Goal: Task Accomplishment & Management: Complete application form

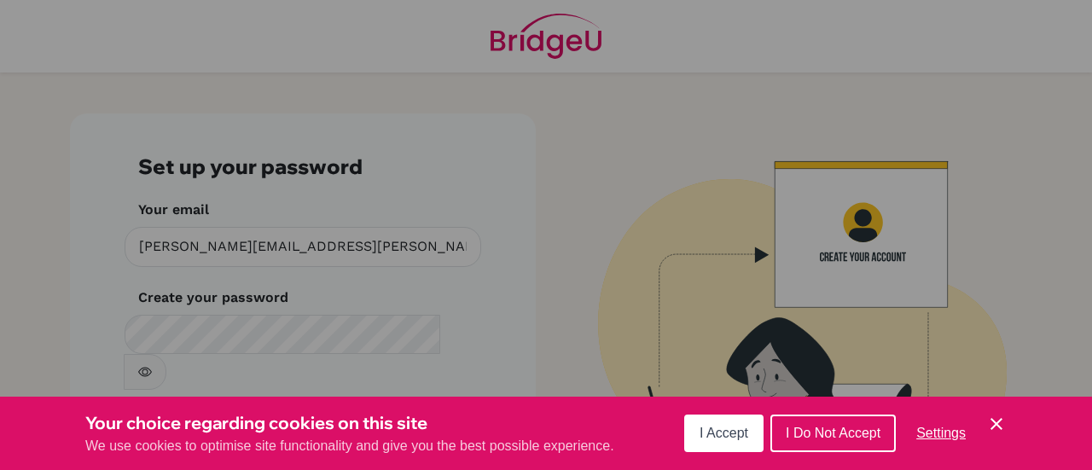
click at [793, 432] on span "I Do Not Accept" at bounding box center [833, 433] width 95 height 14
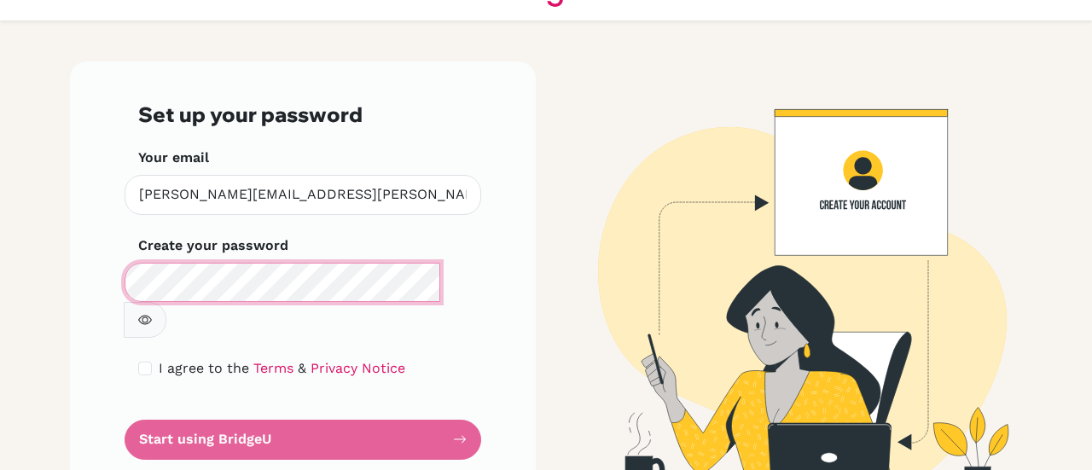
scroll to position [58, 0]
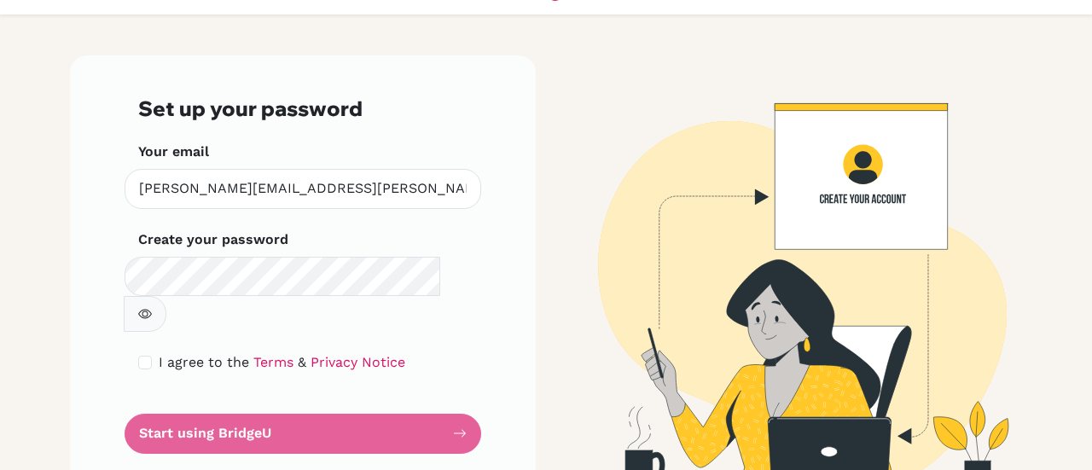
click at [394, 395] on form "Set up your password Your email [PERSON_NAME][EMAIL_ADDRESS][PERSON_NAME][DOMAI…" at bounding box center [302, 274] width 329 height 357
click at [455, 397] on form "Set up your password Your email [PERSON_NAME][EMAIL_ADDRESS][PERSON_NAME][DOMAI…" at bounding box center [302, 274] width 329 height 357
click at [139, 356] on input "checkbox" at bounding box center [145, 363] width 14 height 14
checkbox input "true"
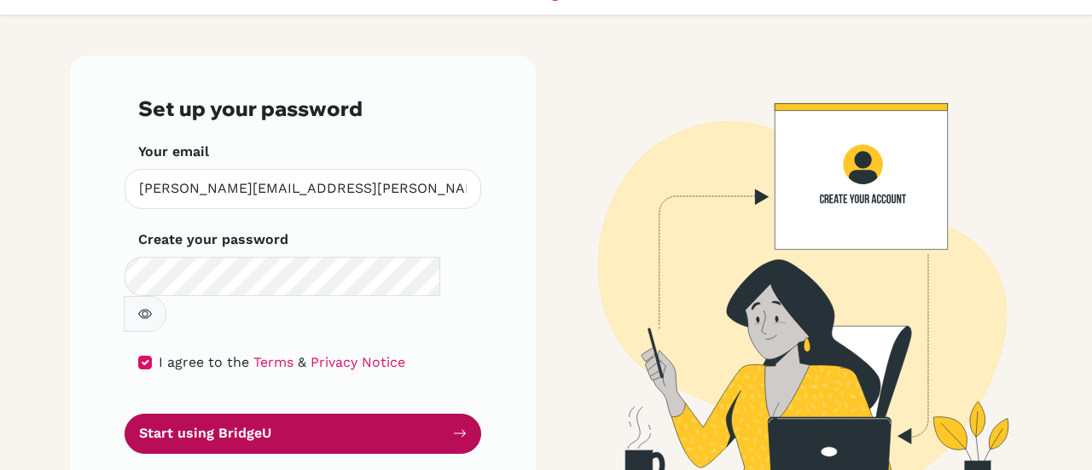
click at [438, 414] on button "Start using BridgeU" at bounding box center [303, 434] width 357 height 40
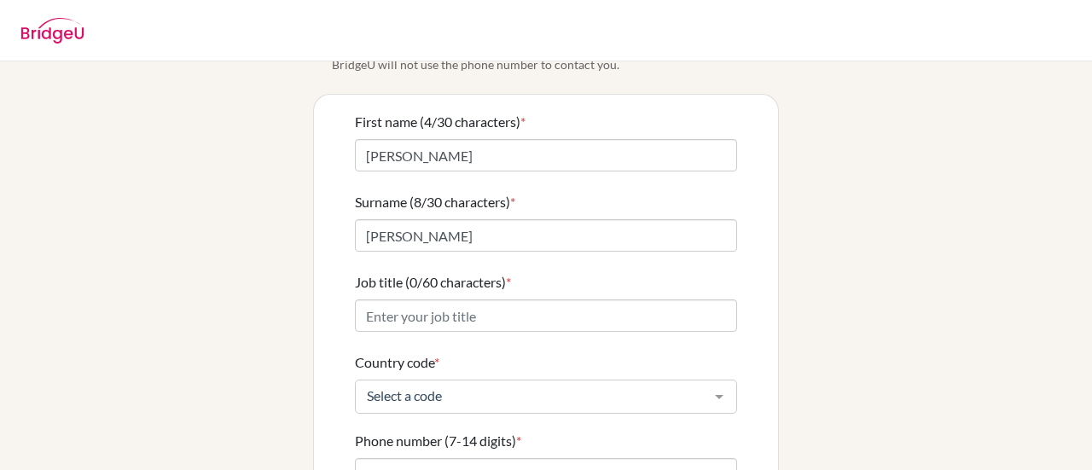
scroll to position [99, 0]
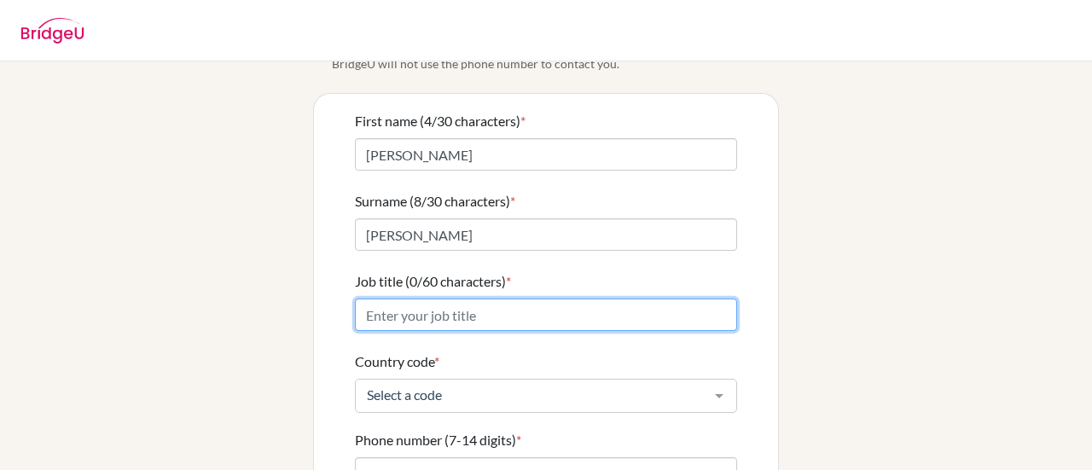
click at [392, 299] on input "Job title (0/60 characters) *" at bounding box center [546, 315] width 382 height 32
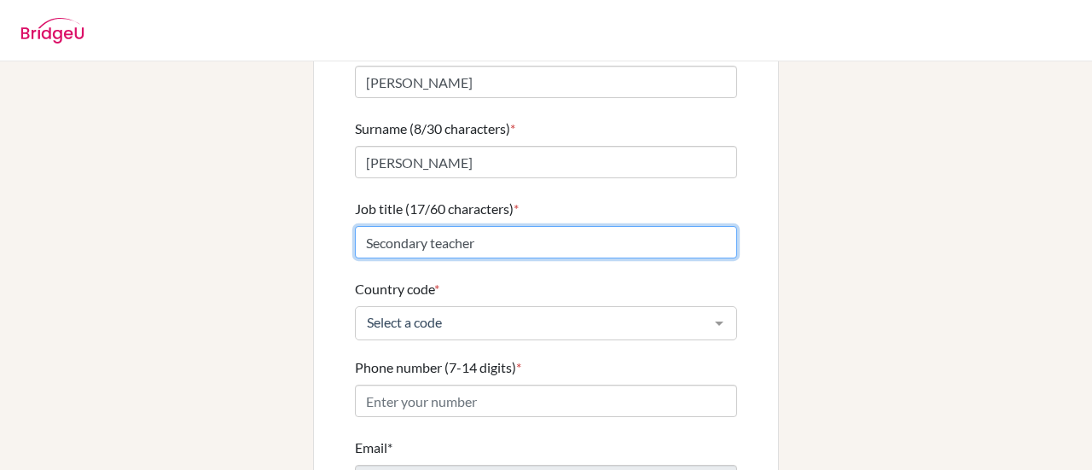
scroll to position [183, 0]
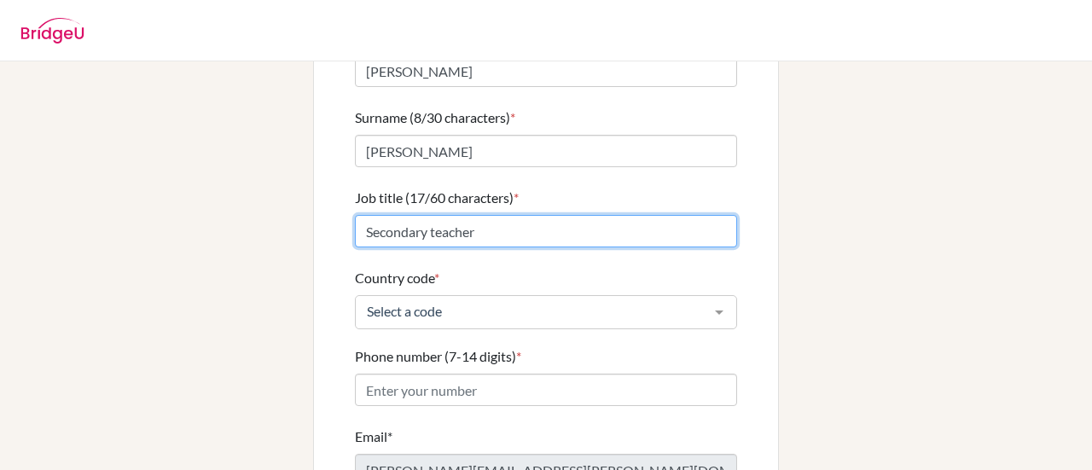
type input "Secondary teacher"
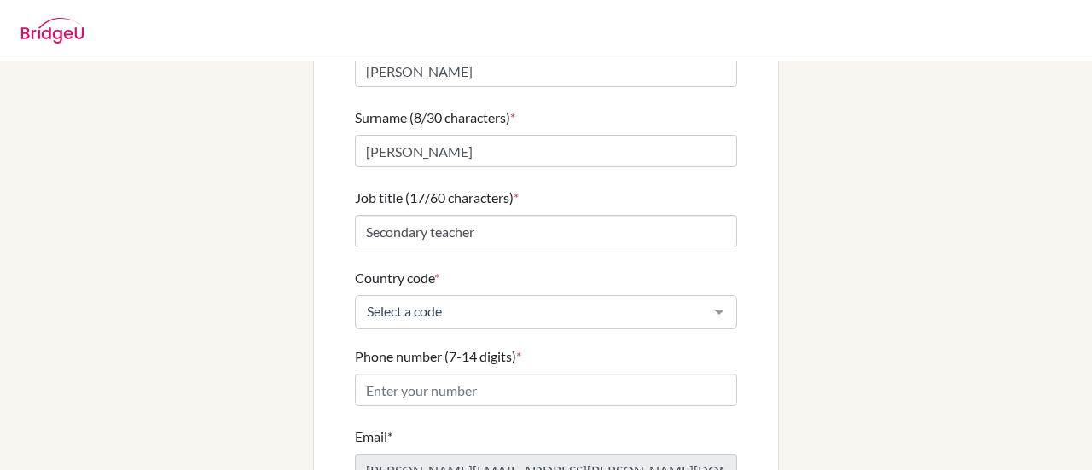
click at [702, 296] on div at bounding box center [719, 312] width 34 height 32
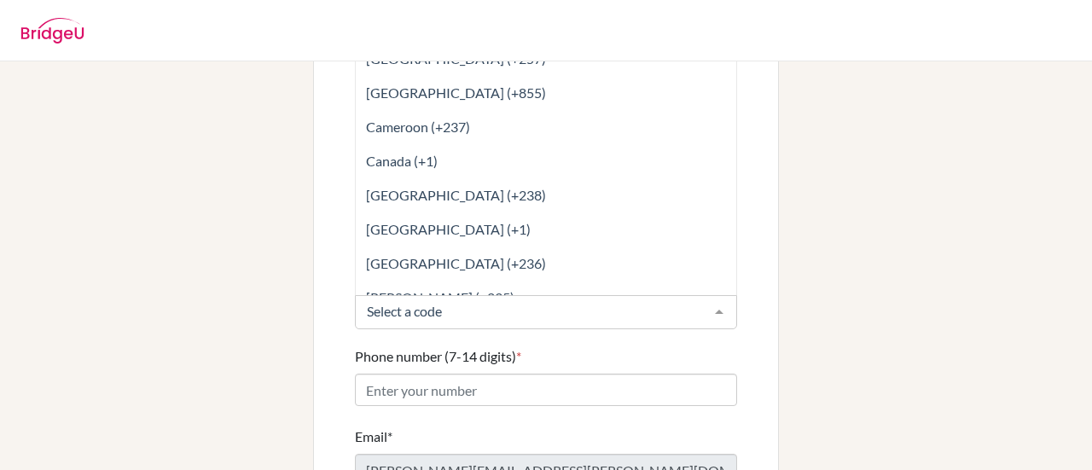
scroll to position [1170, 0]
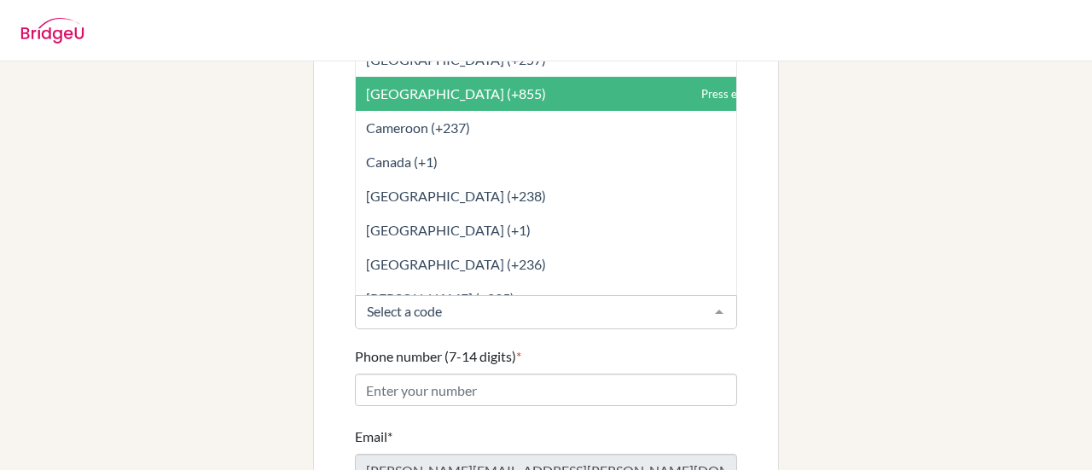
click at [414, 85] on span "Cambodia (+855)" at bounding box center [456, 93] width 180 height 16
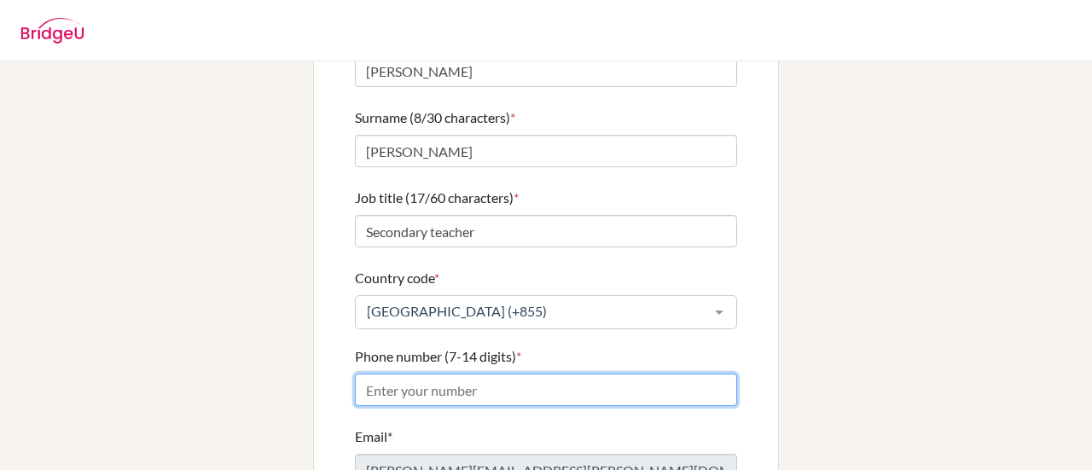
click at [429, 374] on input "Phone number (7-14 digits) *" at bounding box center [546, 390] width 382 height 32
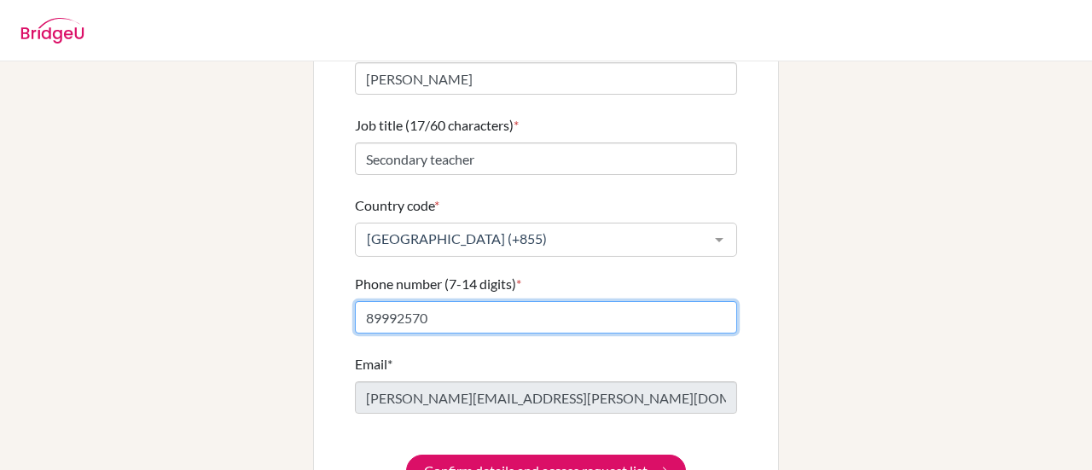
scroll to position [291, 0]
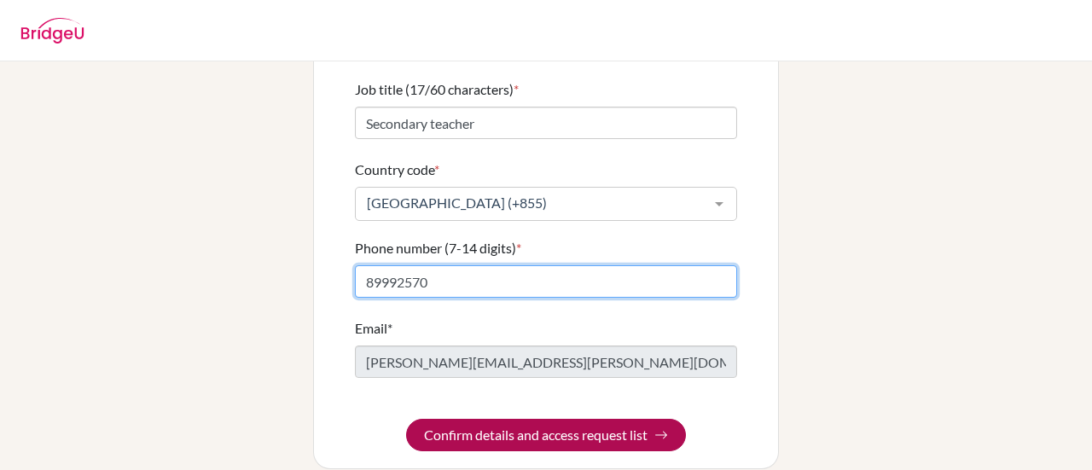
type input "89992570"
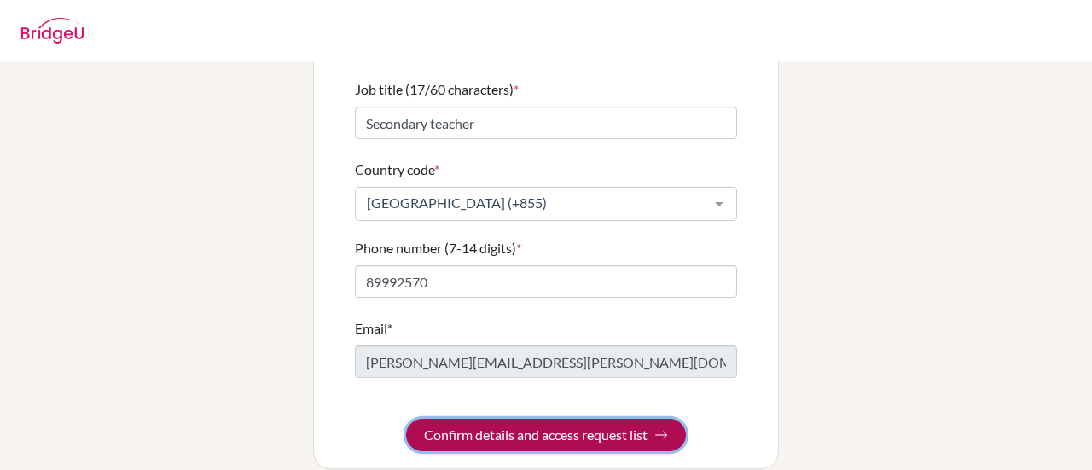
click at [508, 419] on button "Confirm details and access request list" at bounding box center [546, 435] width 280 height 32
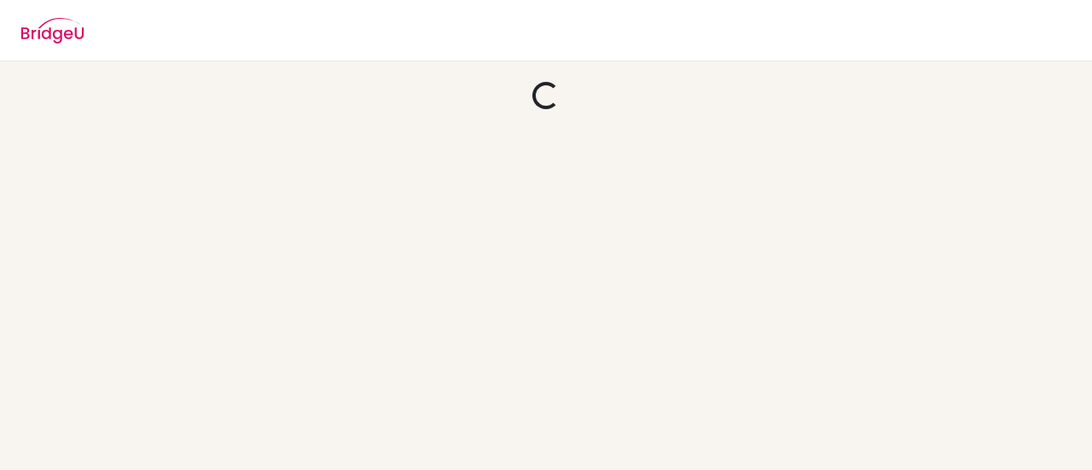
scroll to position [0, 0]
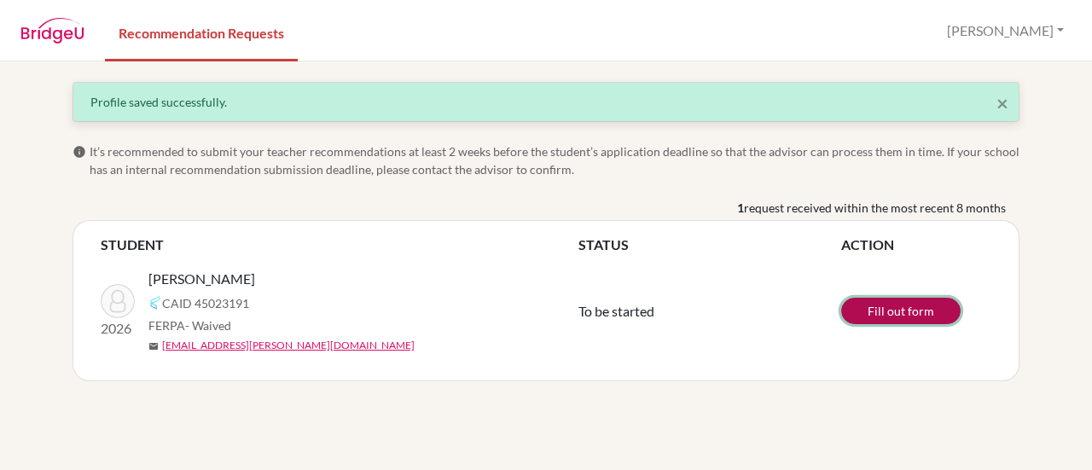
click at [893, 315] on link "Fill out form" at bounding box center [900, 311] width 119 height 26
